Goal: Information Seeking & Learning: Check status

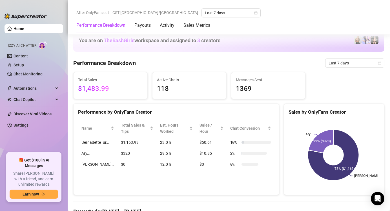
scroll to position [316, 0]
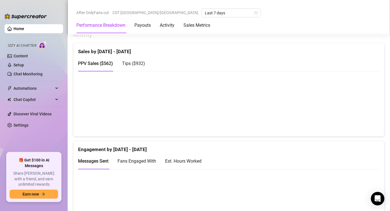
scroll to position [282, 0]
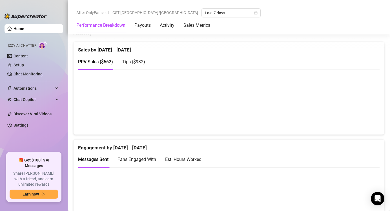
click at [190, 159] on div "Est. Hours Worked" at bounding box center [183, 159] width 36 height 7
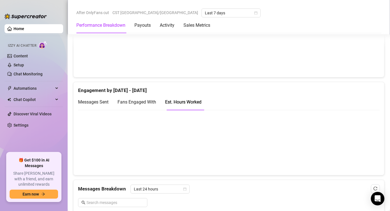
click at [146, 100] on span "Fans Engaged With" at bounding box center [136, 101] width 39 height 5
